Goal: Information Seeking & Learning: Find specific fact

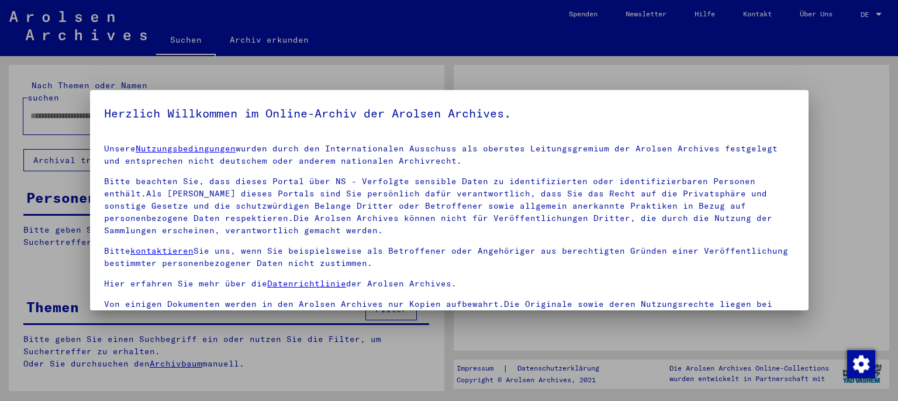
type input "**********"
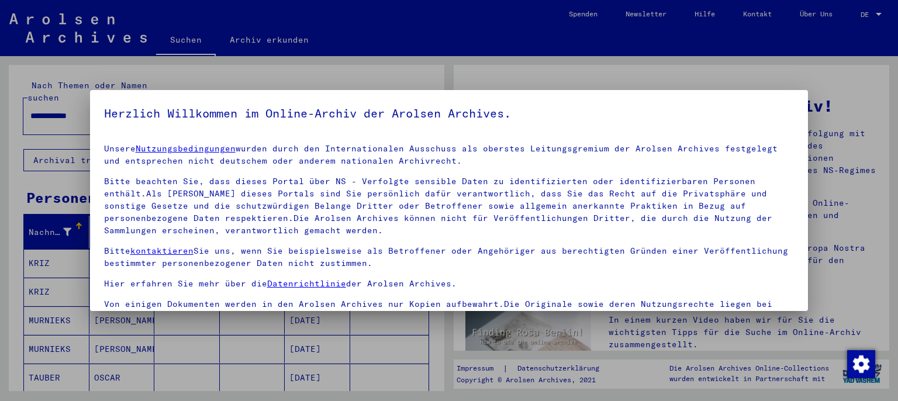
scroll to position [19, 0]
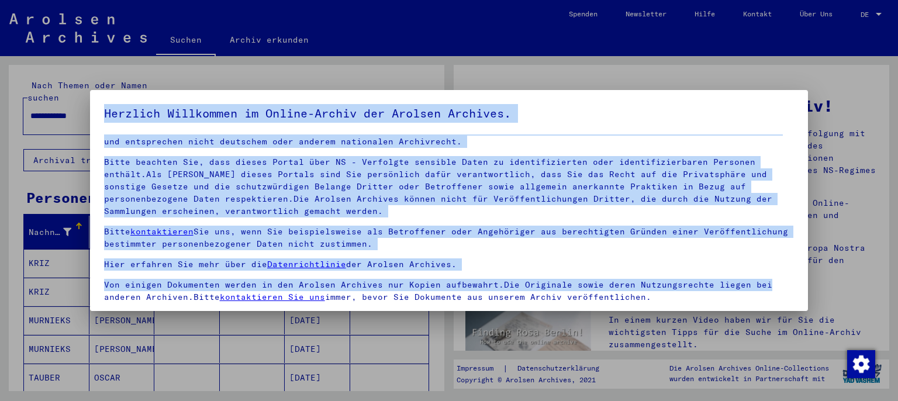
drag, startPoint x: 808, startPoint y: 195, endPoint x: 805, endPoint y: 291, distance: 95.4
click at [805, 291] on div "Herzlich Willkommen im Online-Archiv der Arolsen Archives. Unsere Nutzungsbedin…" at bounding box center [449, 200] width 898 height 401
click at [736, 230] on p "Bitte kontaktieren Sie uns, wenn Sie beispielsweise als Betroffener oder Angehö…" at bounding box center [449, 238] width 691 height 25
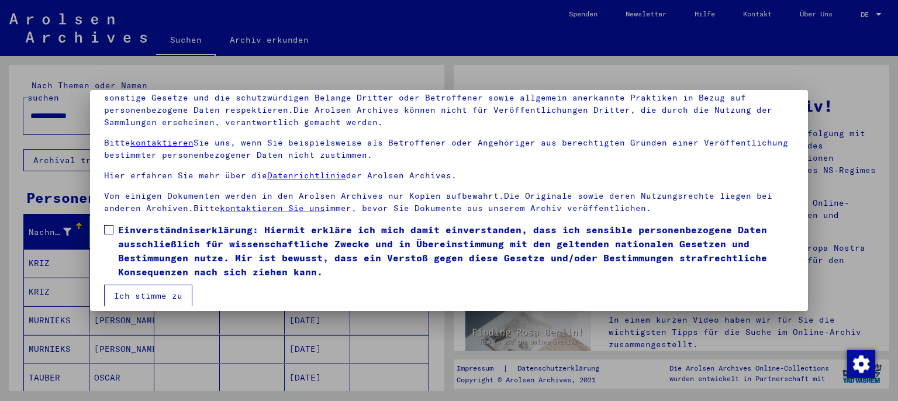
scroll to position [98, 0]
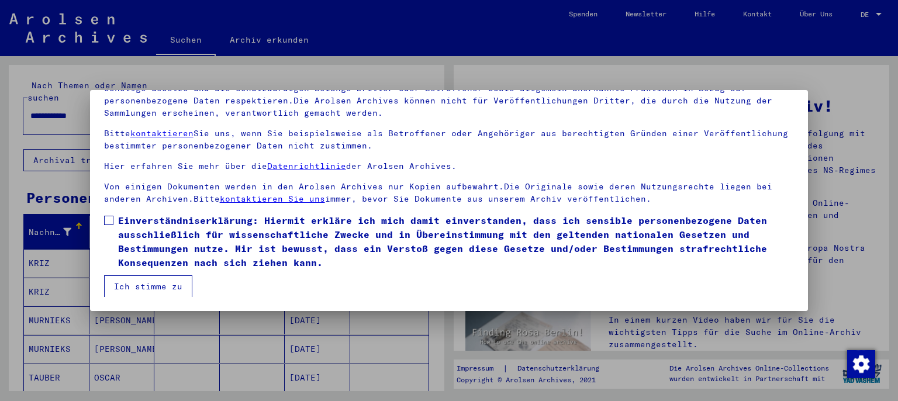
click at [106, 218] on span at bounding box center [108, 220] width 9 height 9
click at [134, 288] on button "Ich stimme zu" at bounding box center [148, 286] width 88 height 22
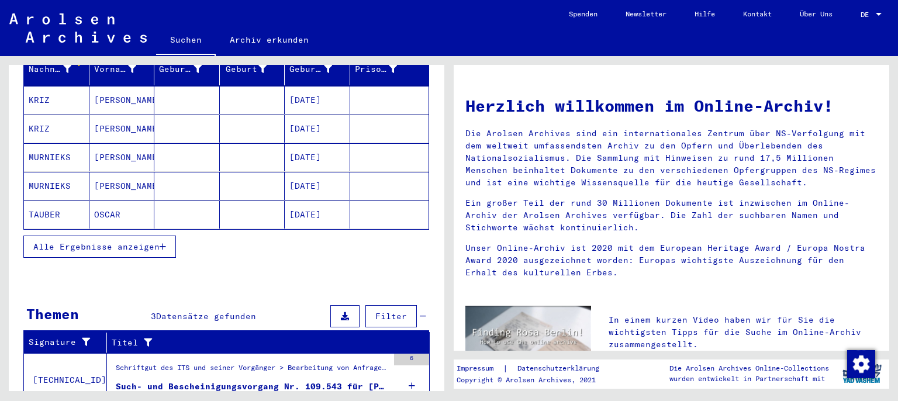
scroll to position [156, 0]
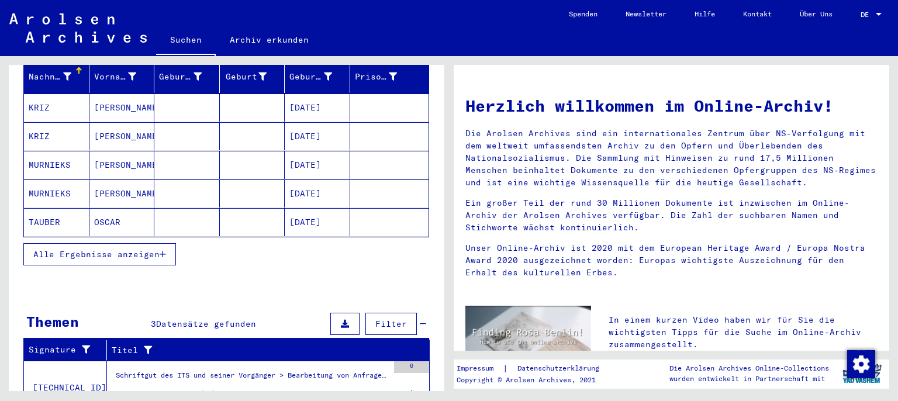
click at [60, 248] on button "Alle Ergebnisse anzeigen" at bounding box center [99, 254] width 153 height 22
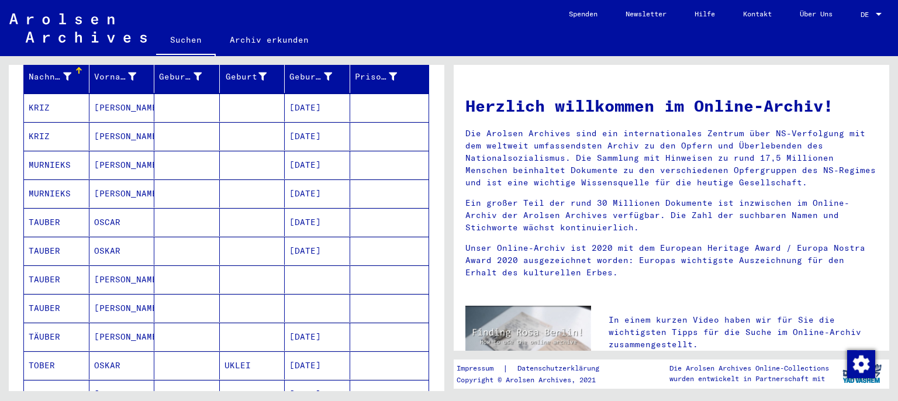
click at [295, 237] on mat-cell "[DATE]" at bounding box center [317, 251] width 65 height 28
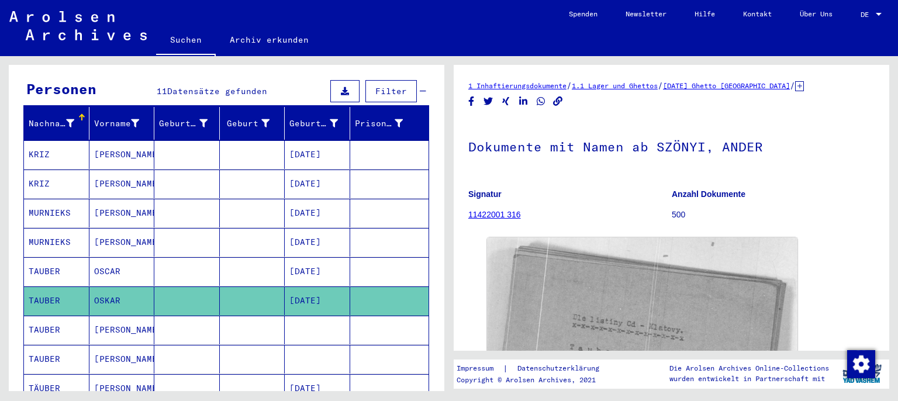
scroll to position [108, 0]
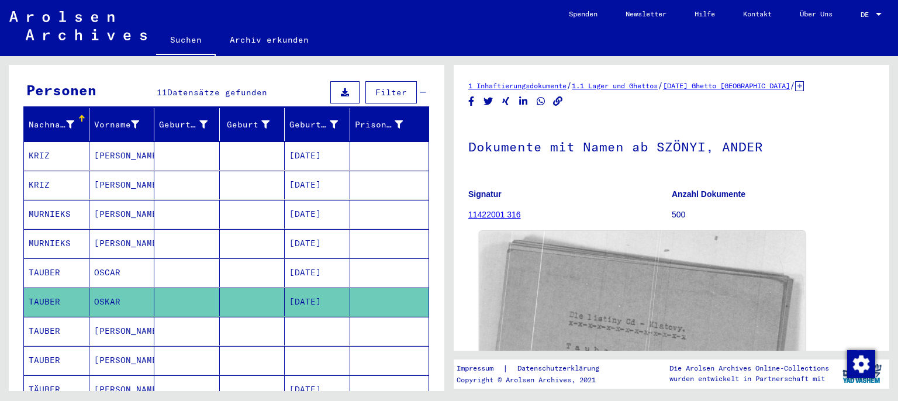
click at [694, 262] on img at bounding box center [642, 359] width 326 height 256
